Goal: Transaction & Acquisition: Purchase product/service

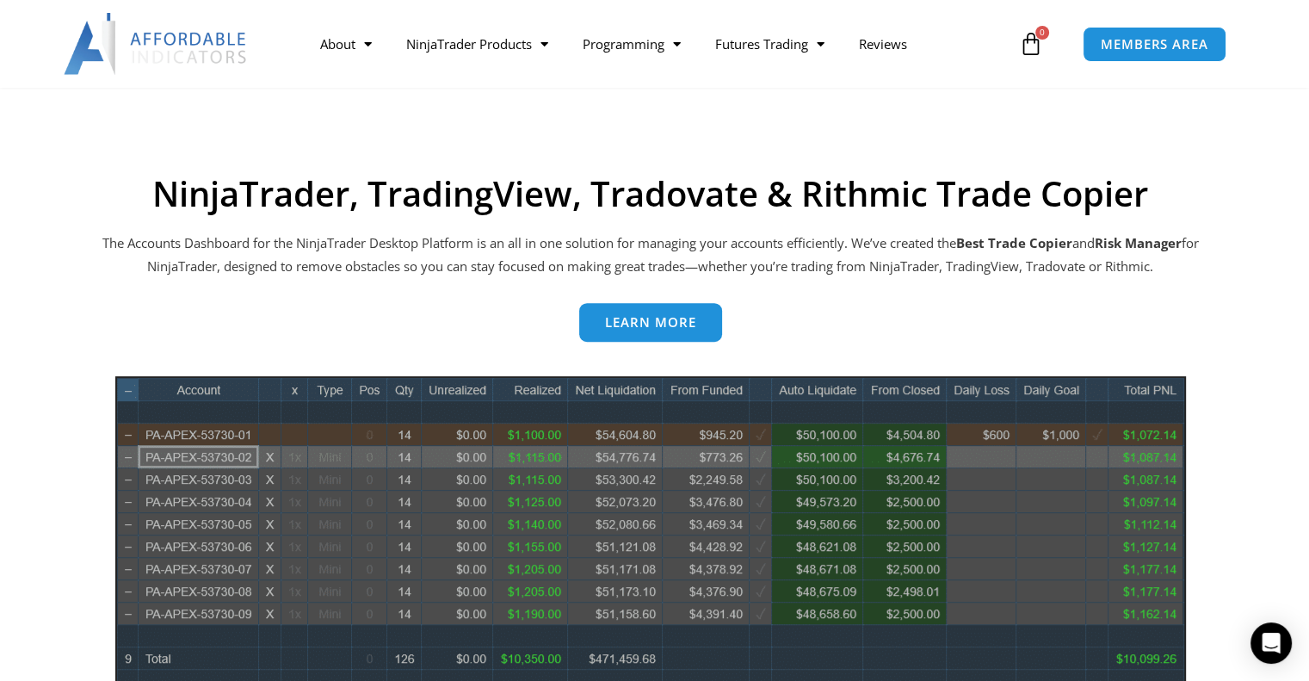
scroll to position [708, 0]
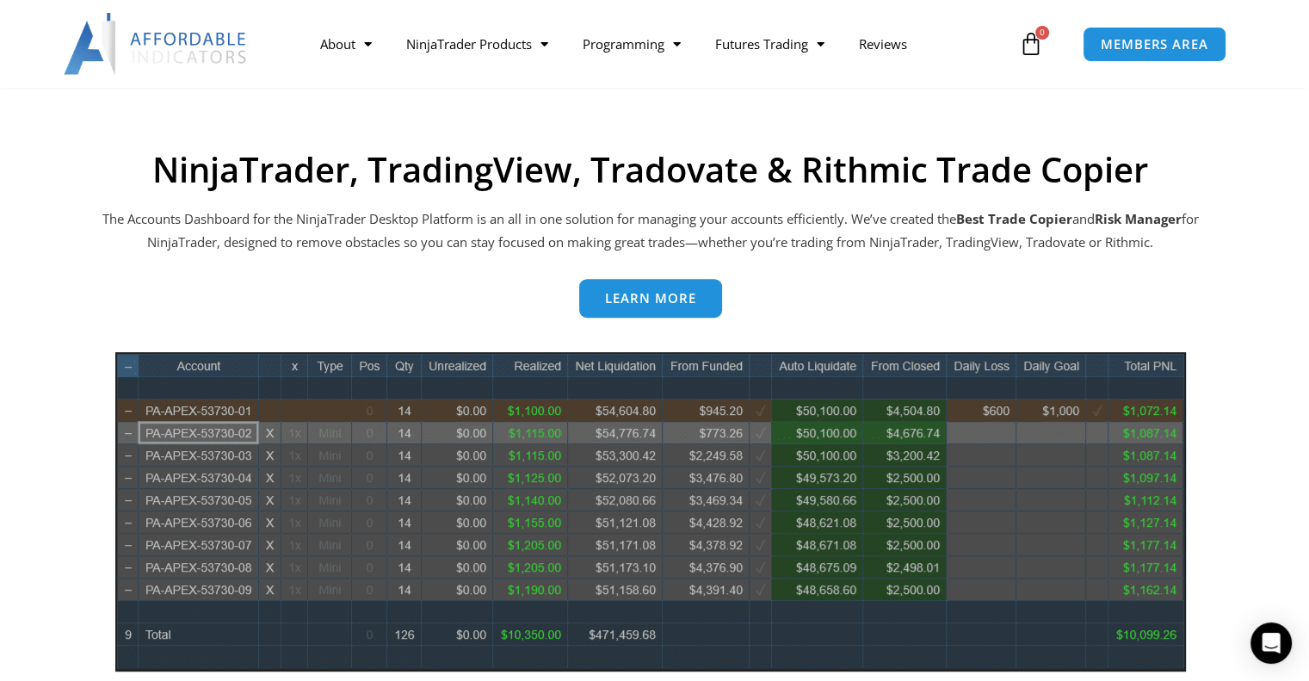
drag, startPoint x: 256, startPoint y: 51, endPoint x: 164, endPoint y: 47, distance: 92.1
click at [164, 47] on div at bounding box center [151, 44] width 303 height 62
click at [1167, 39] on span "MEMBERS AREA" at bounding box center [1154, 44] width 118 height 15
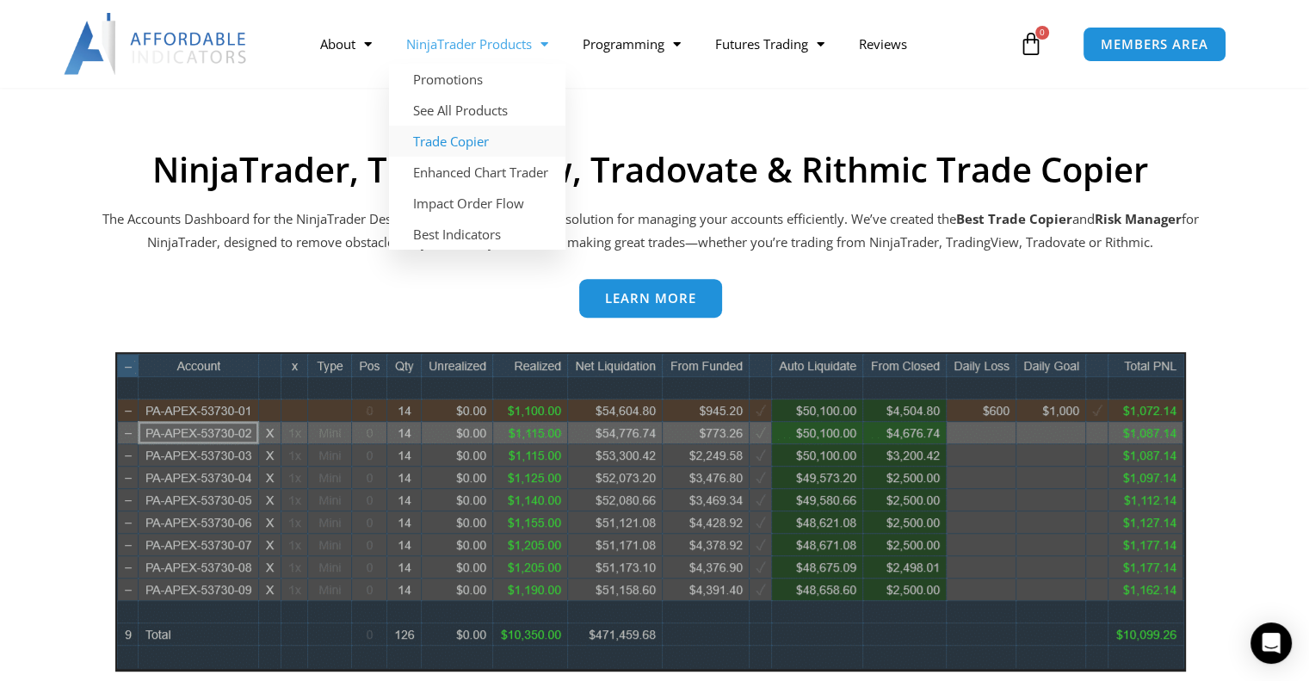
click at [461, 137] on link "Trade Copier" at bounding box center [477, 141] width 176 height 31
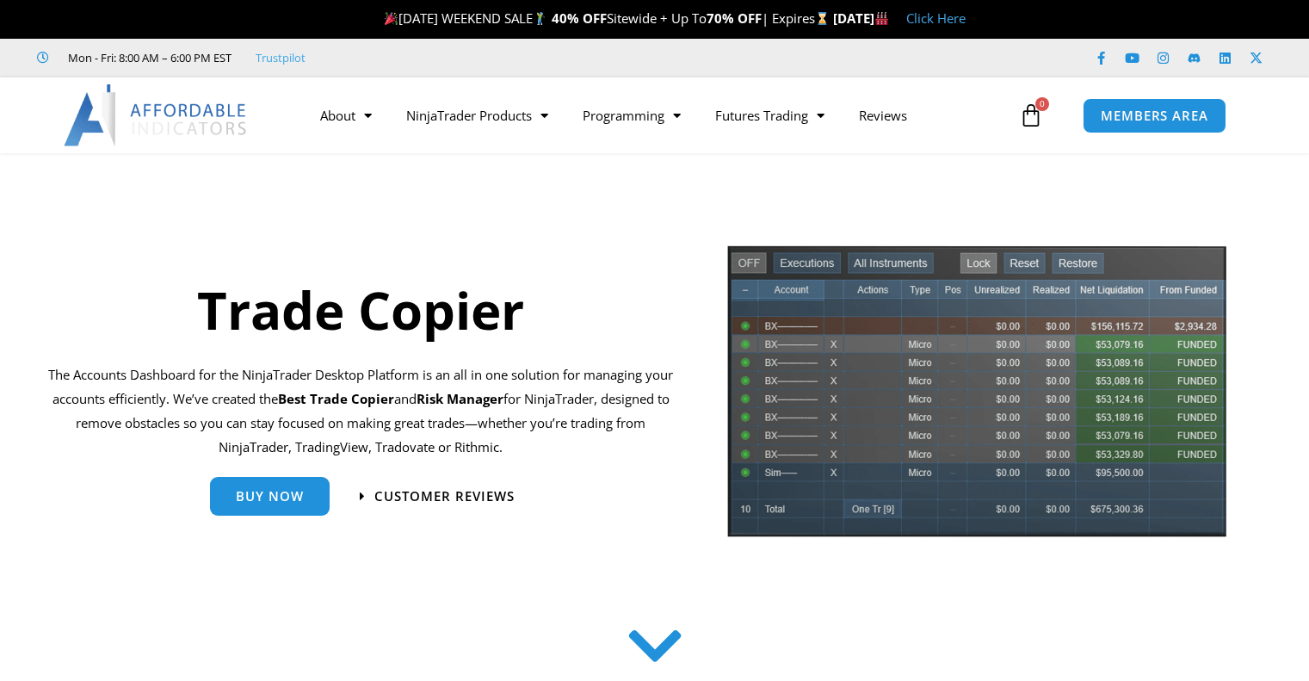
click at [246, 490] on span "Buy Now" at bounding box center [270, 496] width 68 height 13
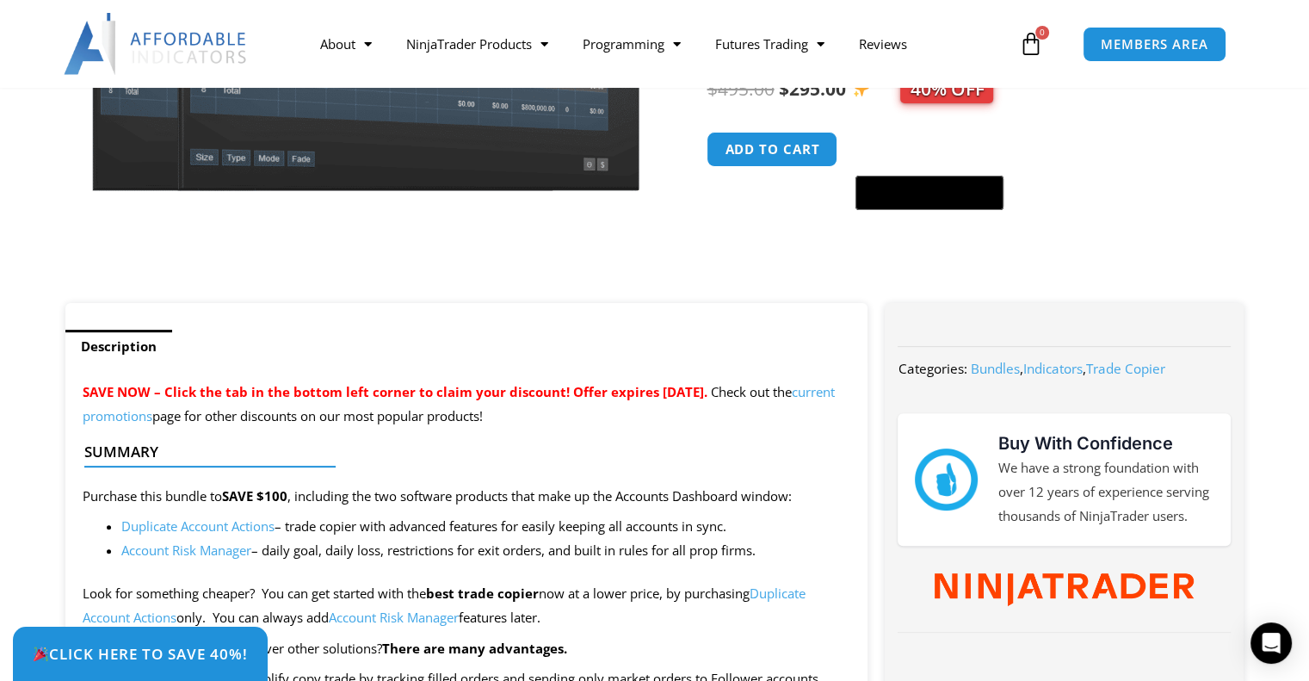
scroll to position [521, 0]
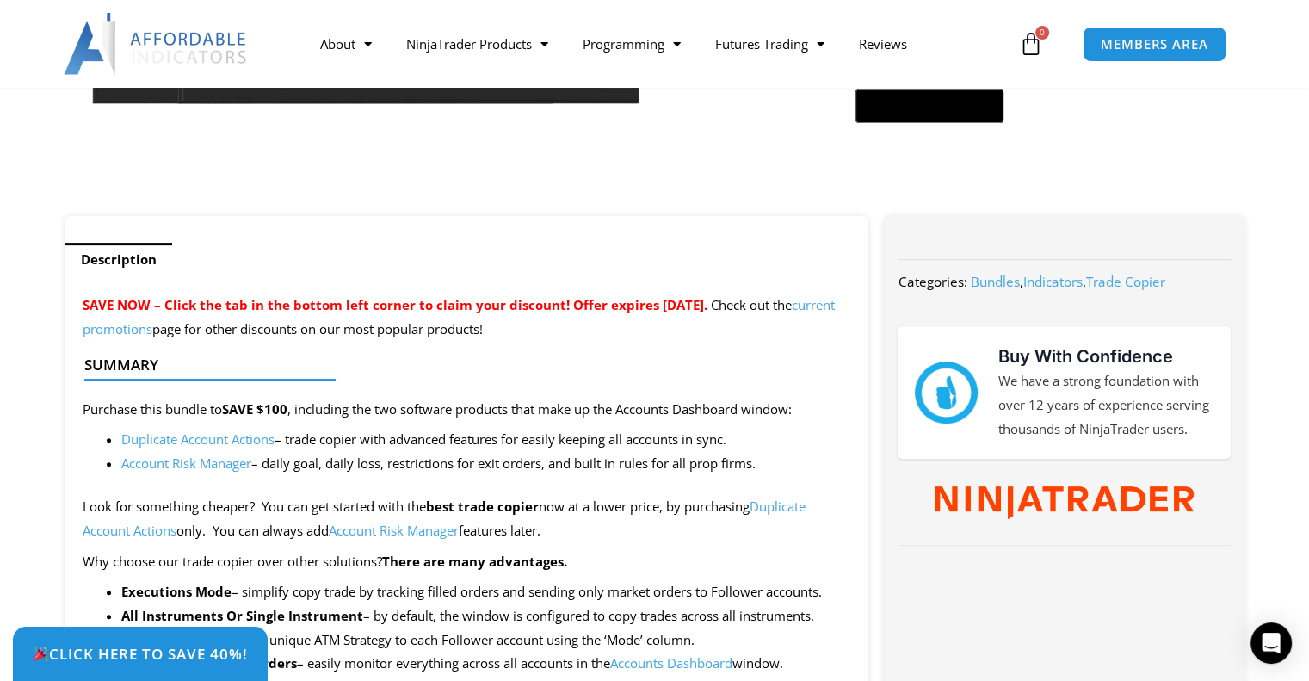
click at [232, 439] on link "Duplicate Account Actions" at bounding box center [197, 438] width 153 height 17
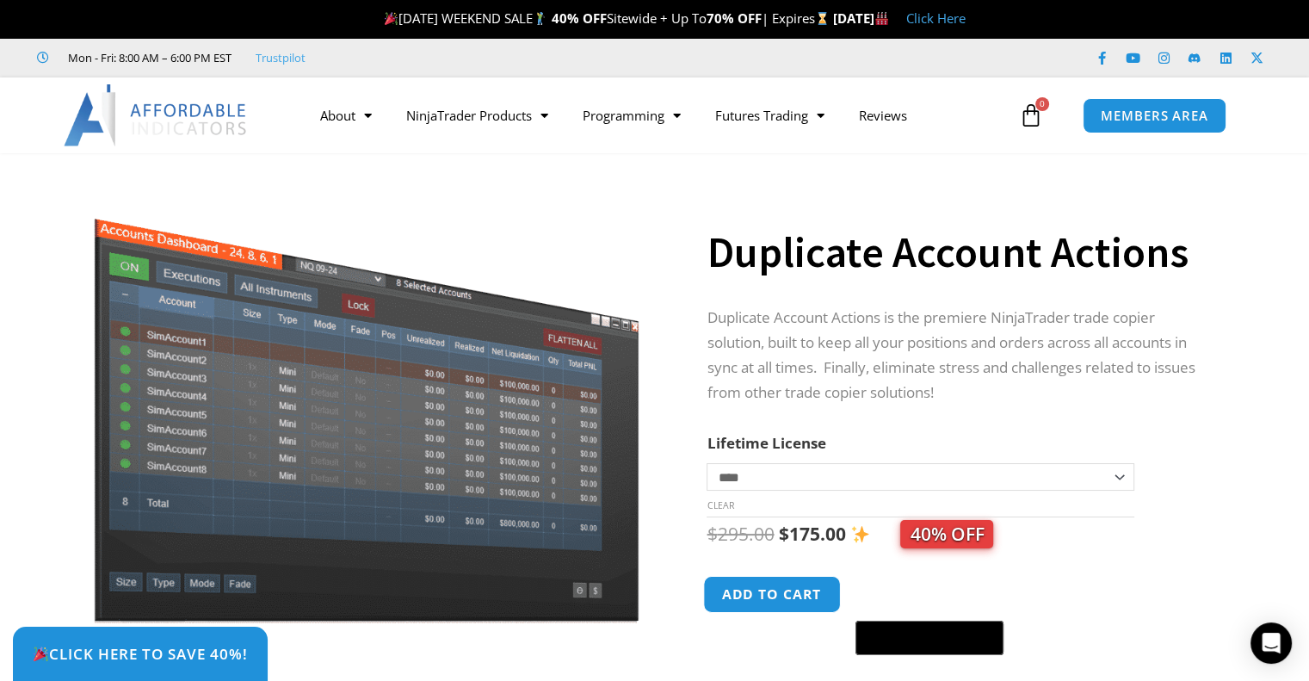
click at [792, 598] on button "Add to cart" at bounding box center [773, 594] width 138 height 37
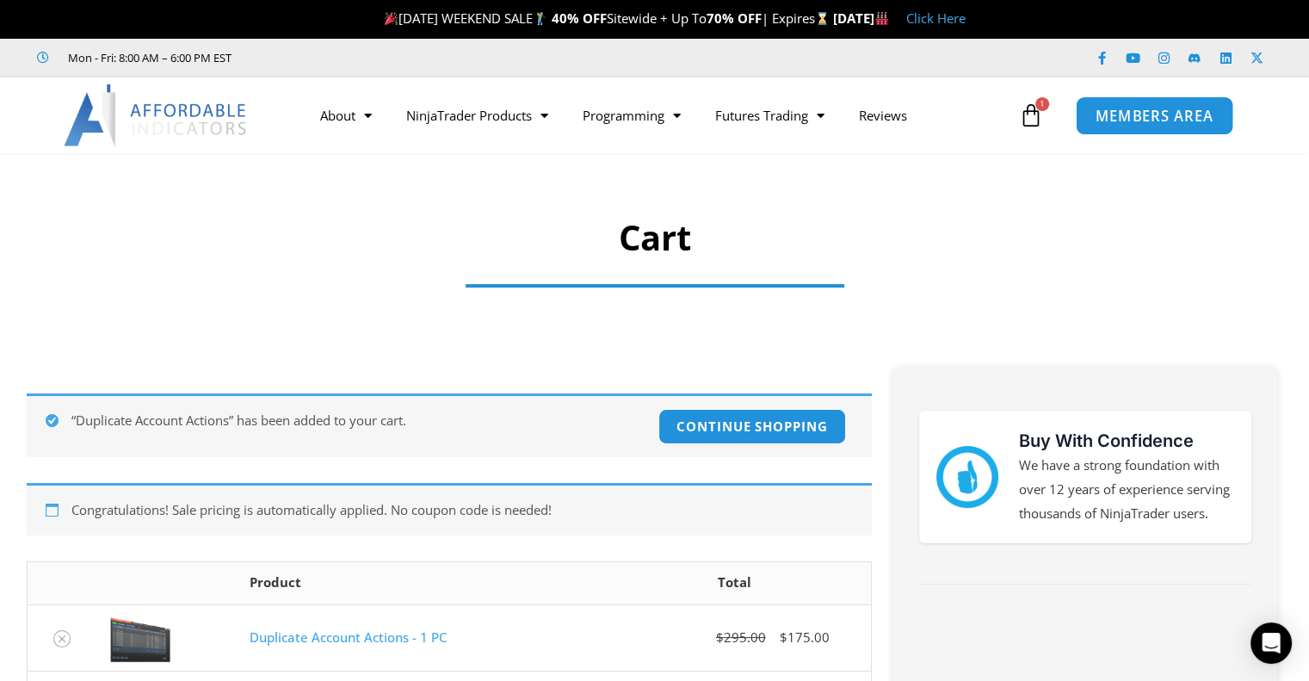
click at [1146, 110] on span "MEMBERS AREA" at bounding box center [1154, 115] width 118 height 15
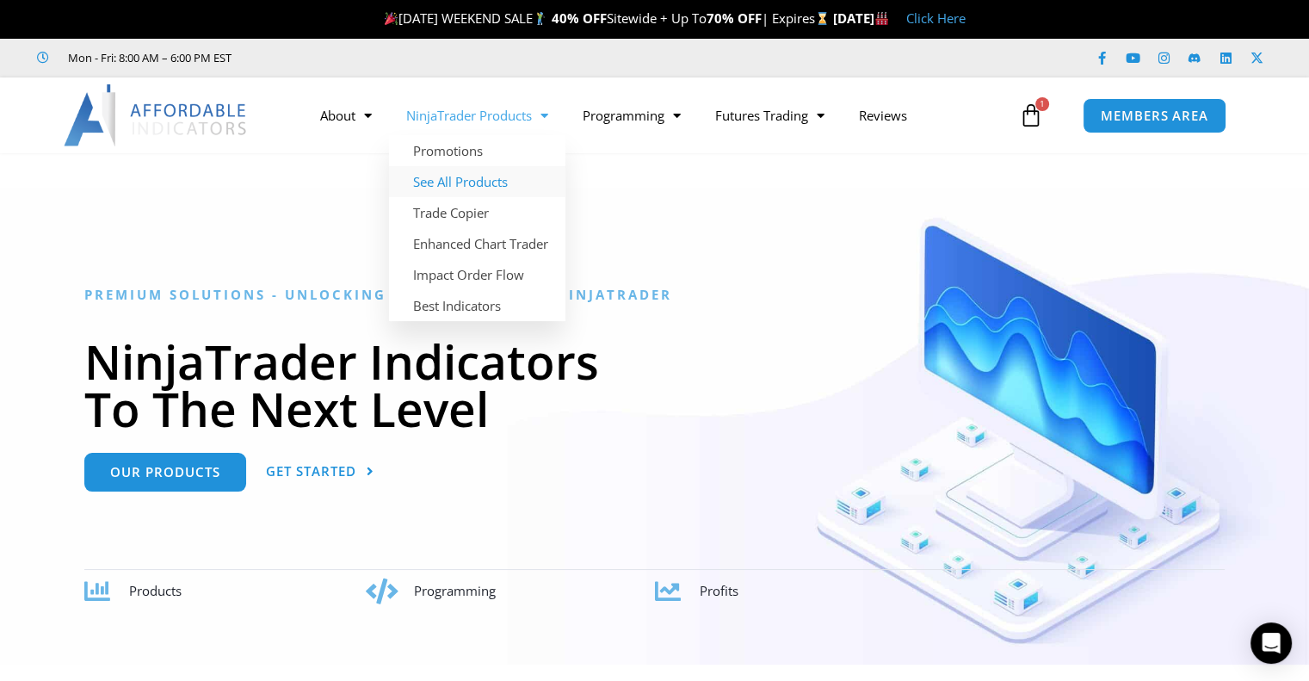
click at [478, 178] on link "See All Products" at bounding box center [477, 181] width 176 height 31
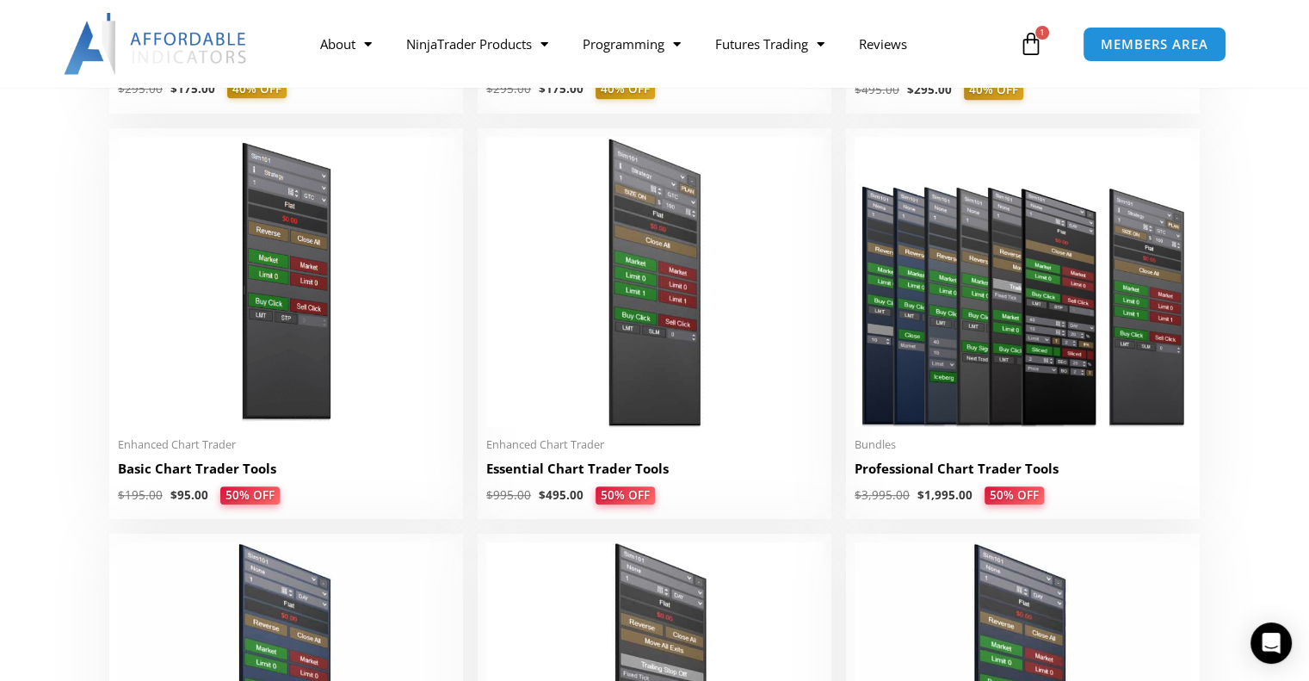
scroll to position [748, 0]
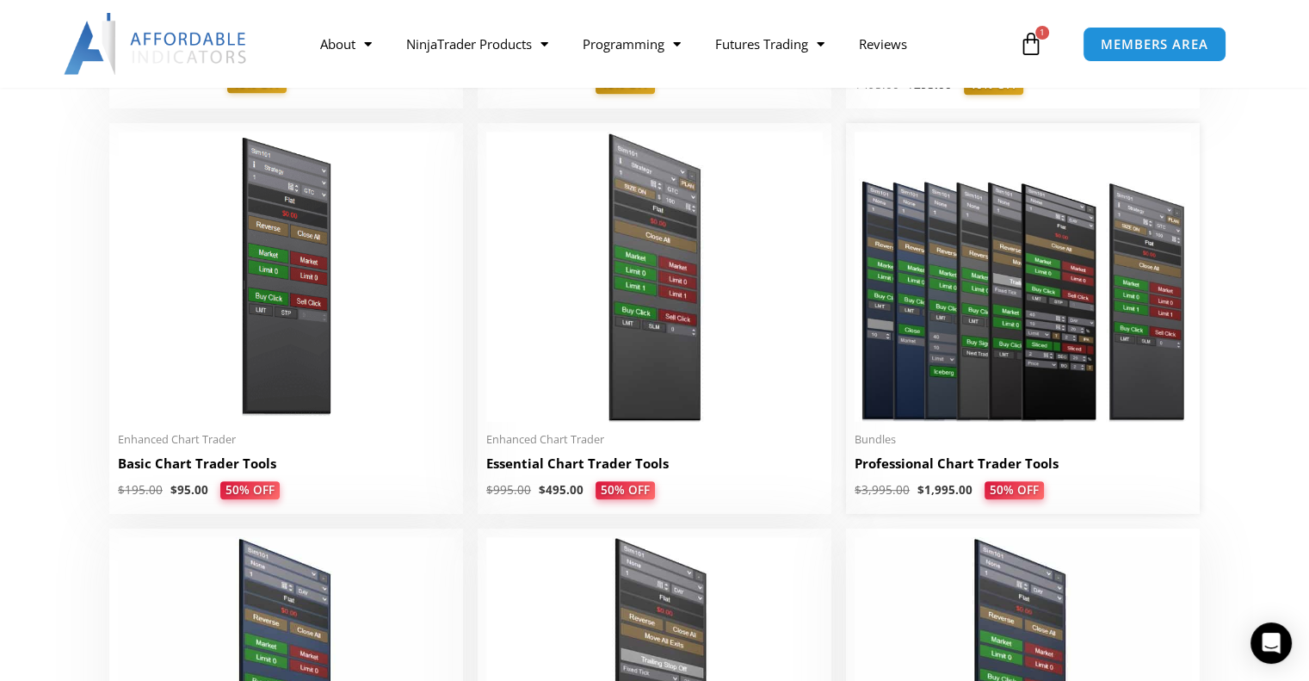
click at [974, 375] on img at bounding box center [1023, 276] width 336 height 289
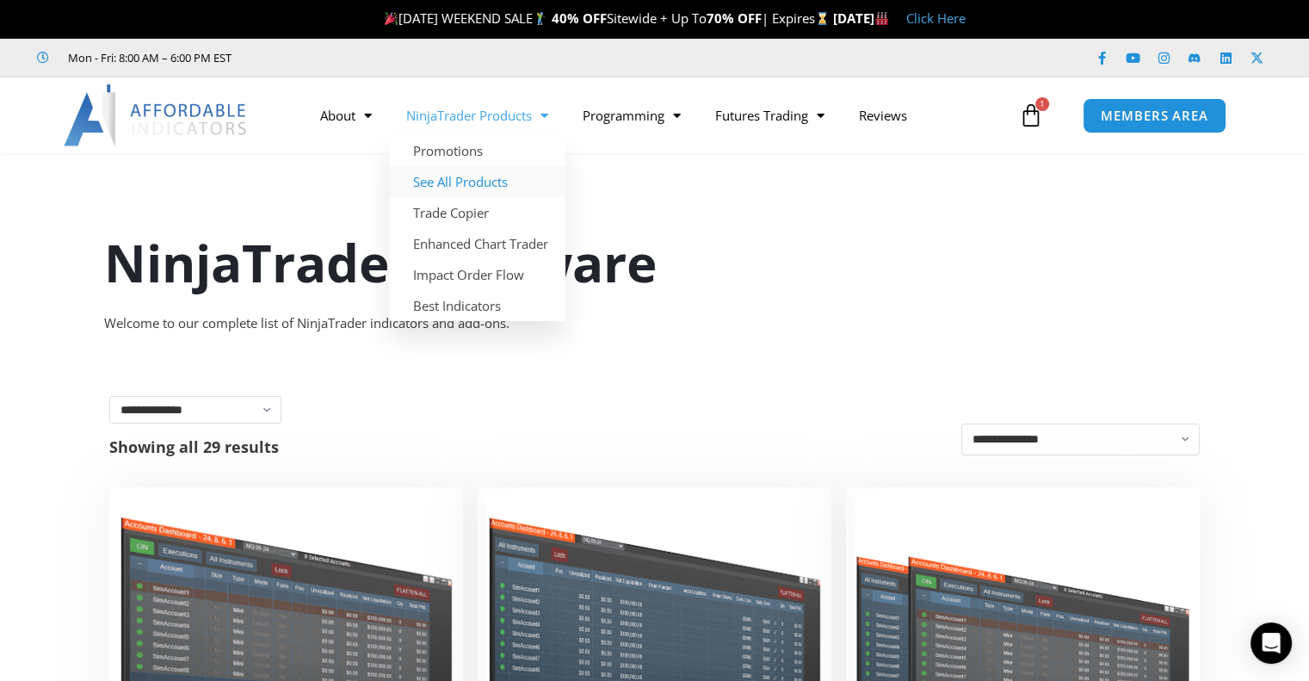
click at [449, 175] on link "See All Products" at bounding box center [477, 181] width 176 height 31
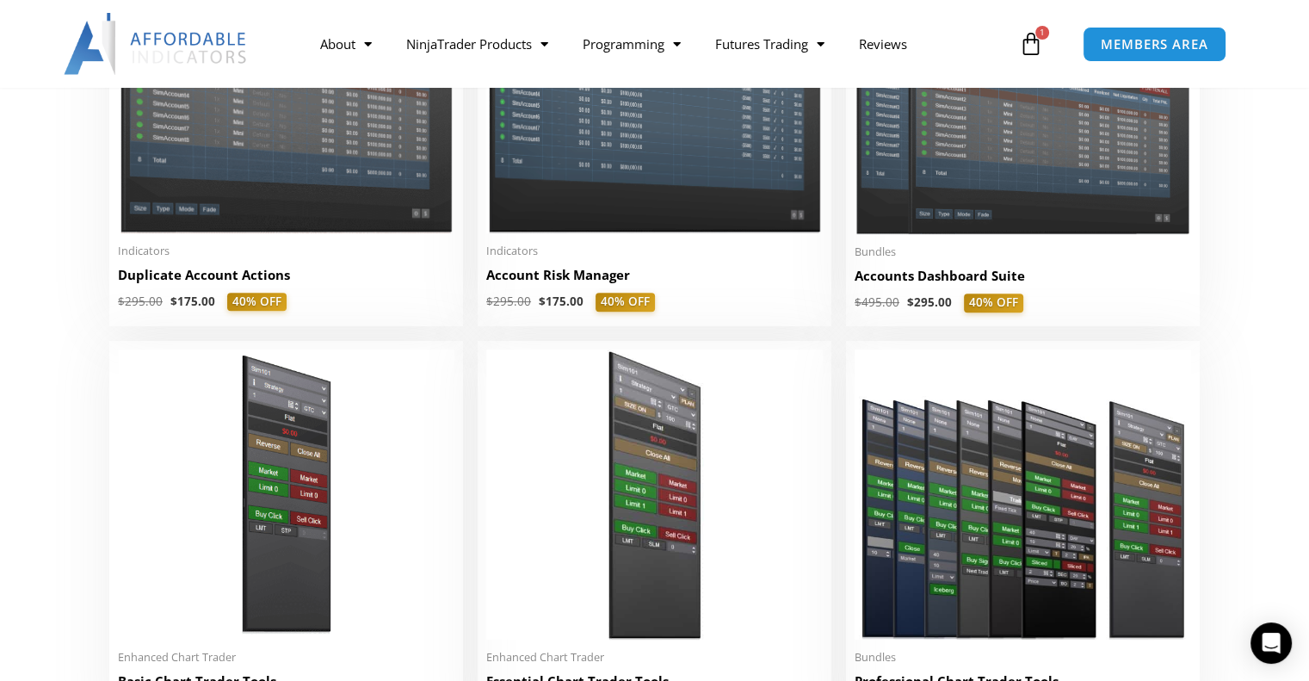
scroll to position [449, 0]
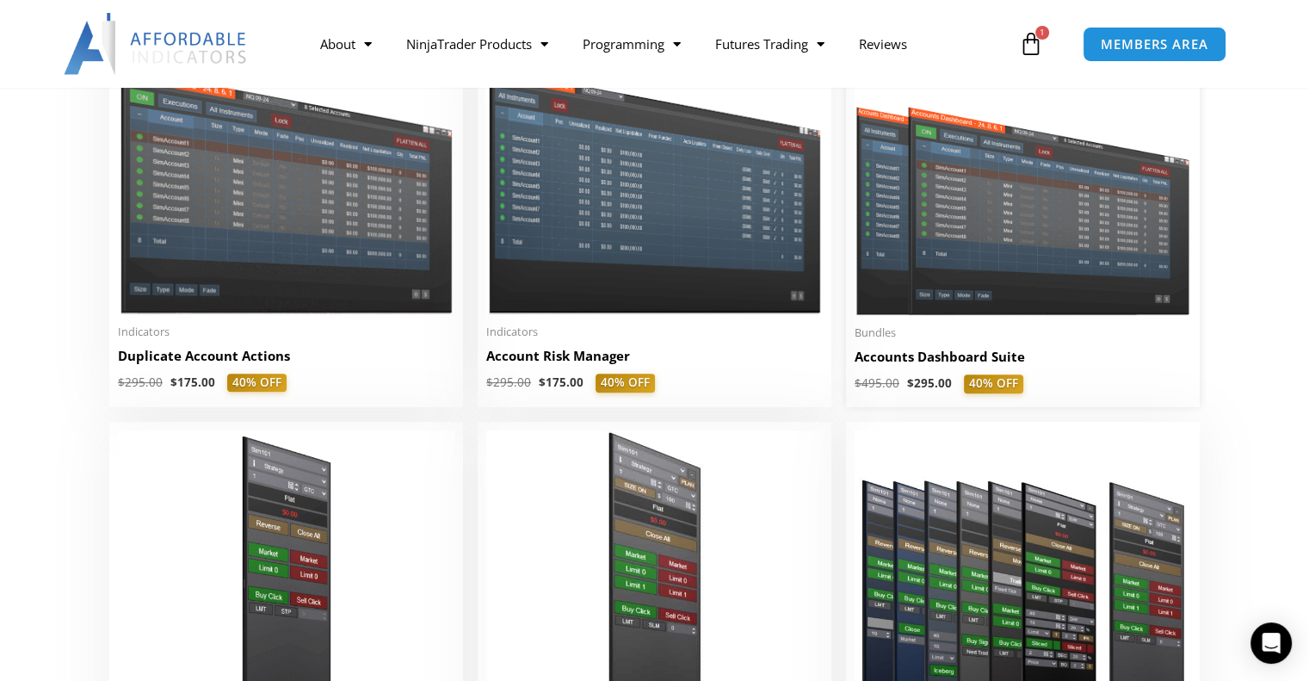
click at [1010, 233] on img at bounding box center [1023, 180] width 336 height 268
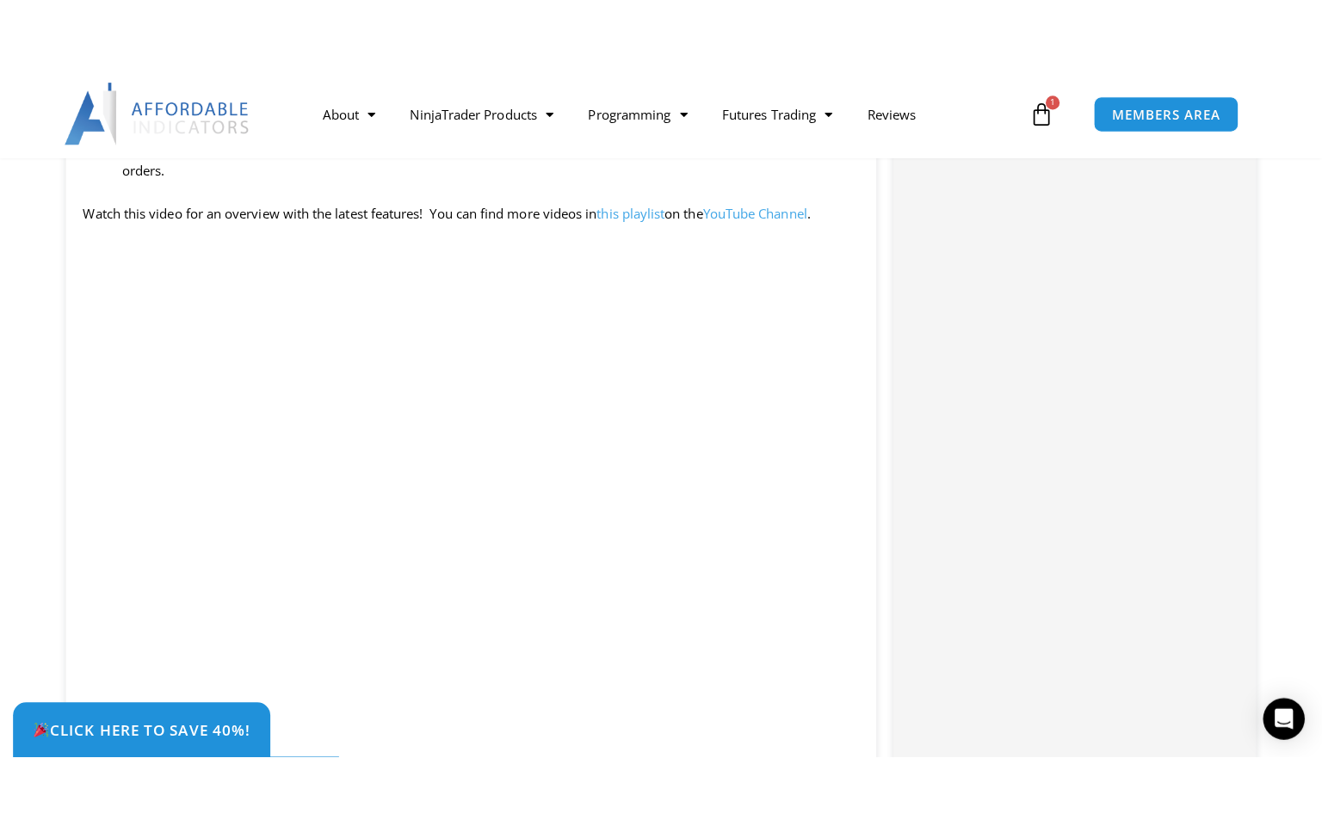
scroll to position [1770, 0]
